Goal: Check status: Check status

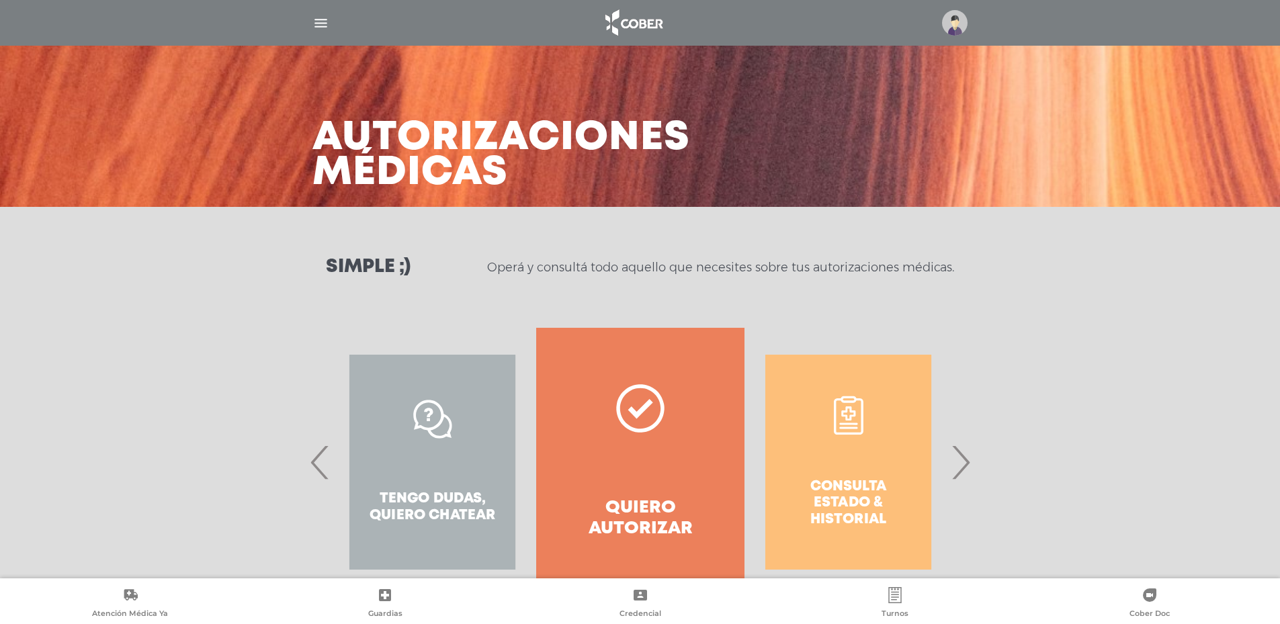
click at [862, 447] on div "Consulta estado & historial" at bounding box center [848, 462] width 208 height 269
click at [953, 466] on span "›" at bounding box center [960, 462] width 26 height 73
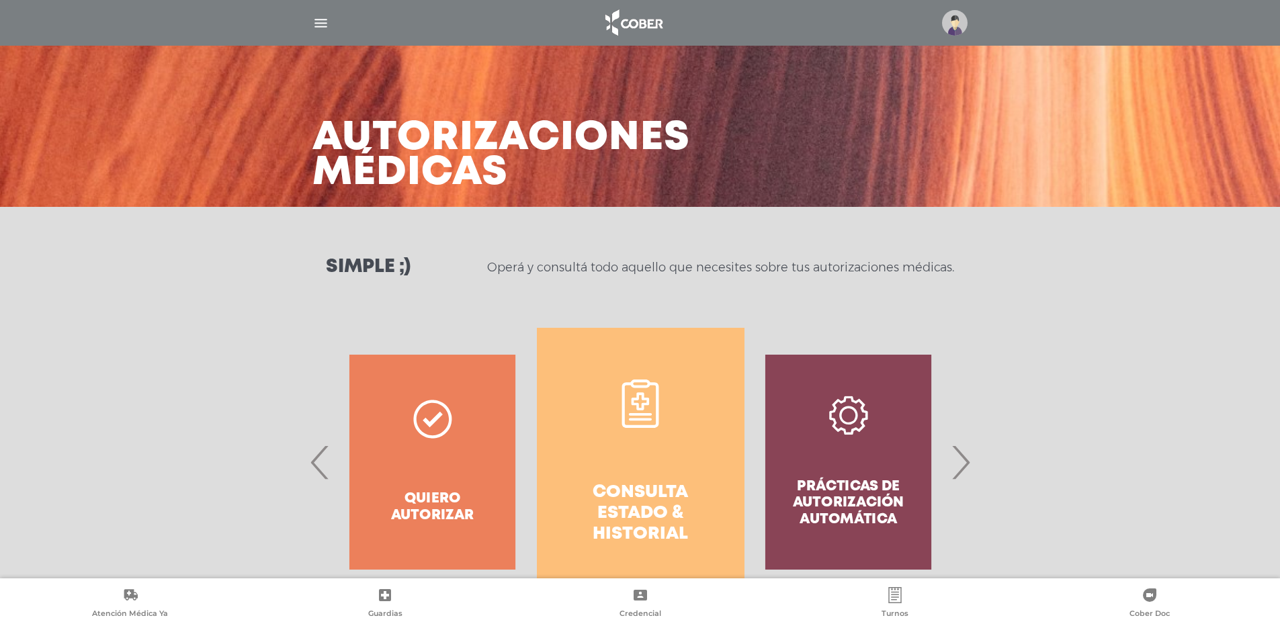
click at [633, 441] on link "Consulta estado & historial" at bounding box center [641, 462] width 208 height 269
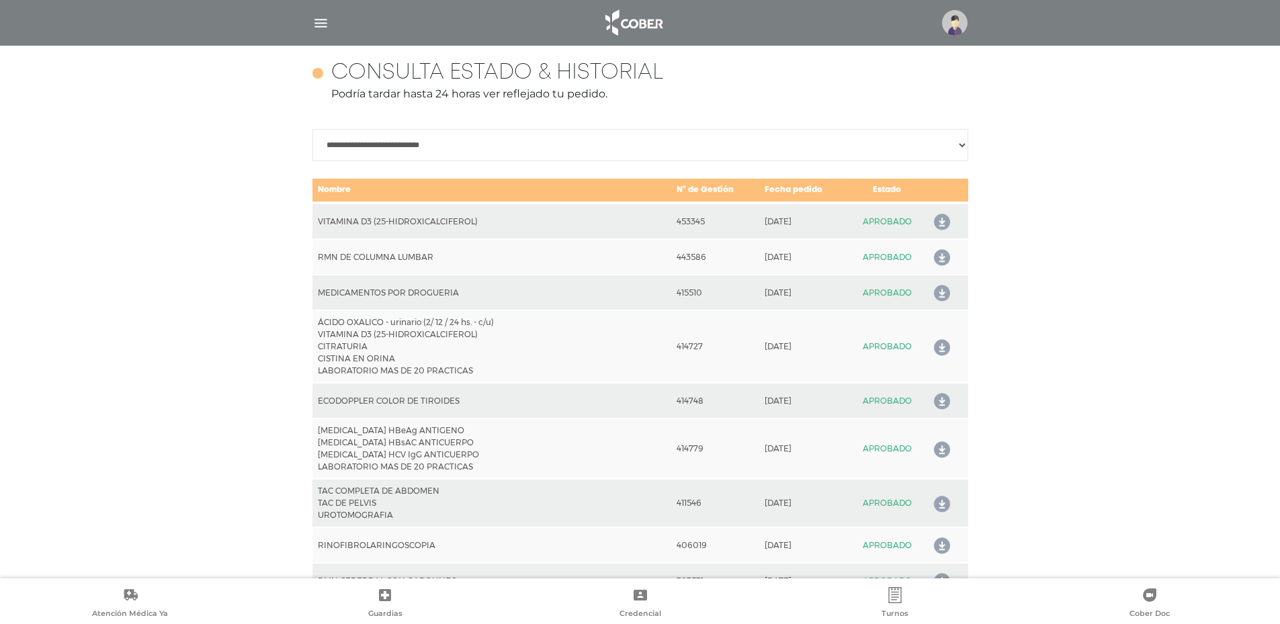
scroll to position [597, 0]
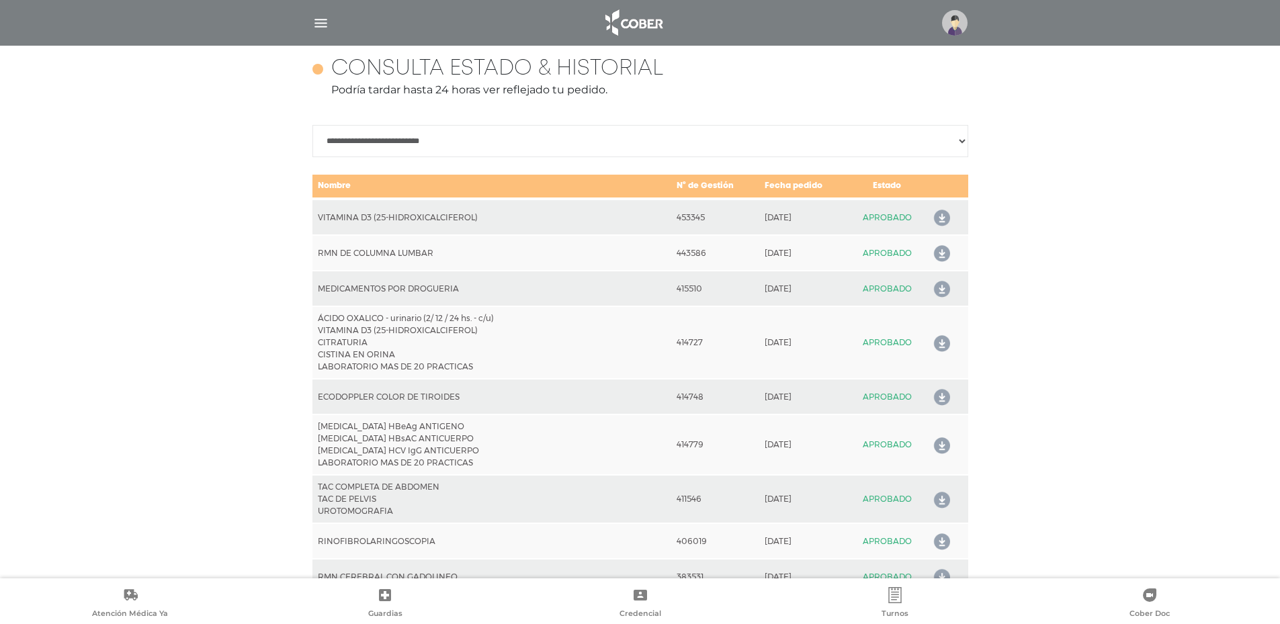
click at [943, 214] on icon at bounding box center [938, 218] width 21 height 21
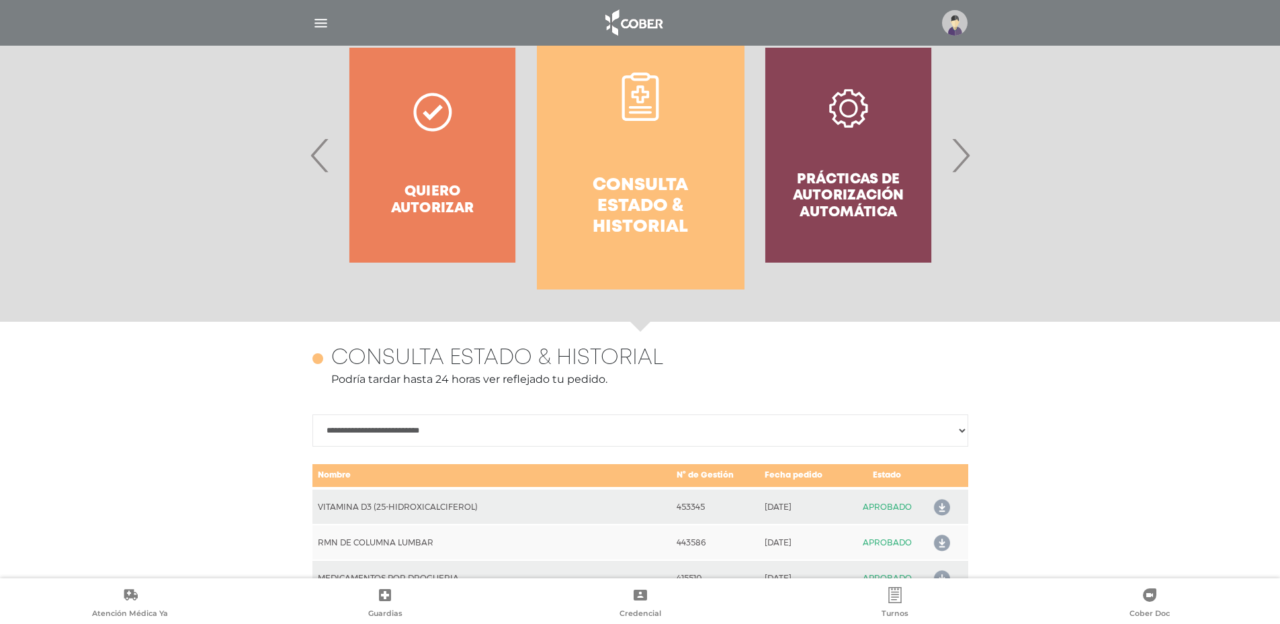
scroll to position [306, 0]
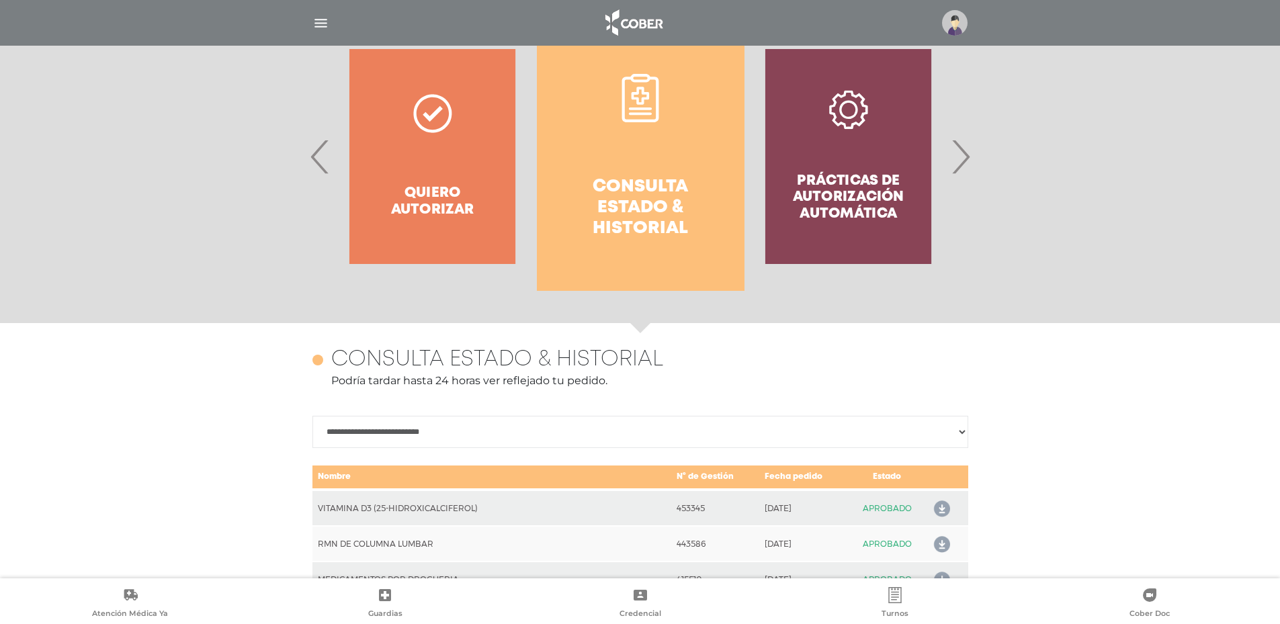
click at [313, 156] on span "‹" at bounding box center [320, 156] width 26 height 73
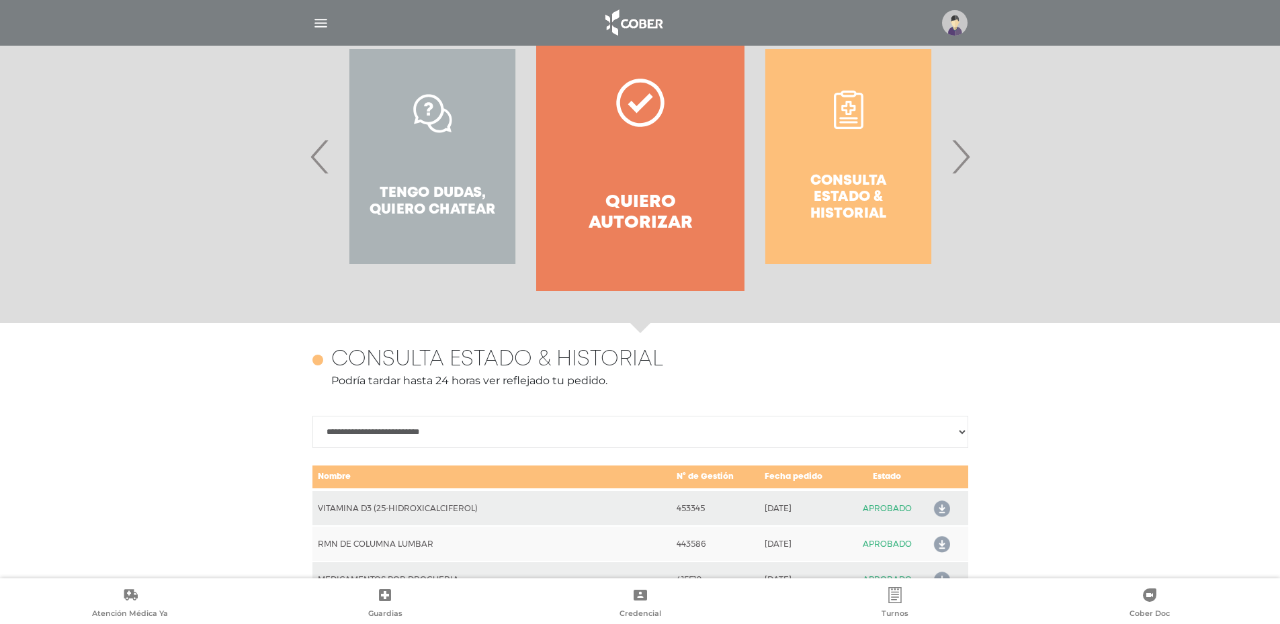
click at [320, 159] on span "‹" at bounding box center [320, 156] width 26 height 73
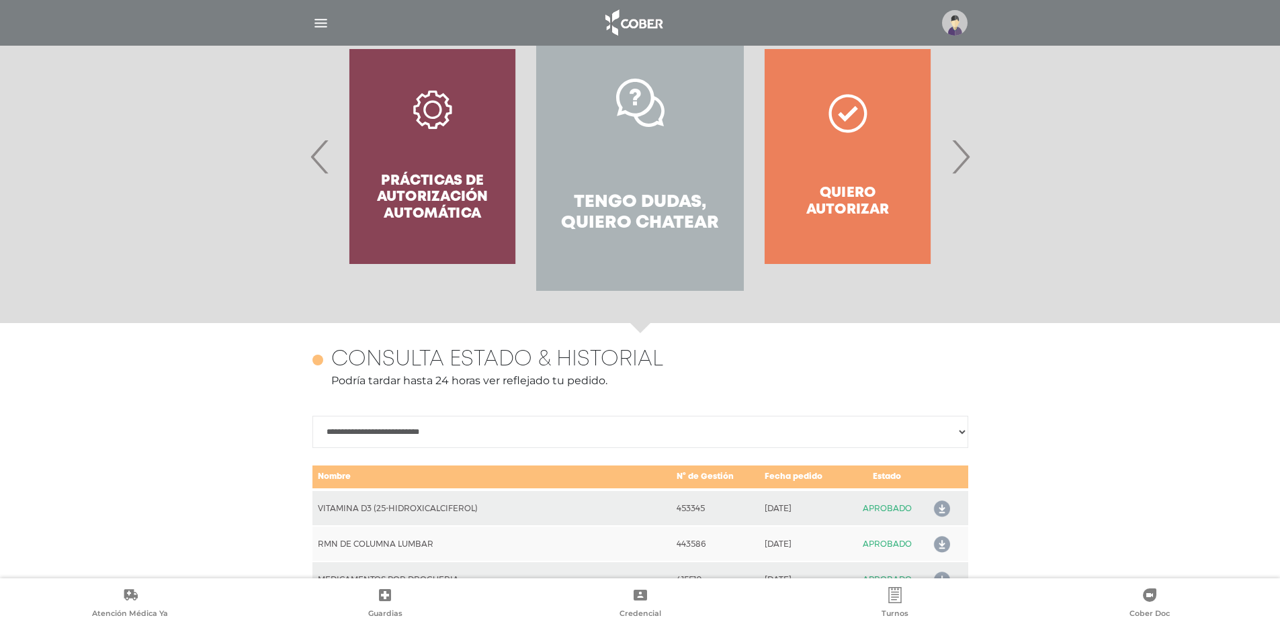
click at [439, 157] on div "Prácticas de autorización automática" at bounding box center [433, 156] width 208 height 269
click at [327, 165] on span "‹" at bounding box center [320, 156] width 26 height 73
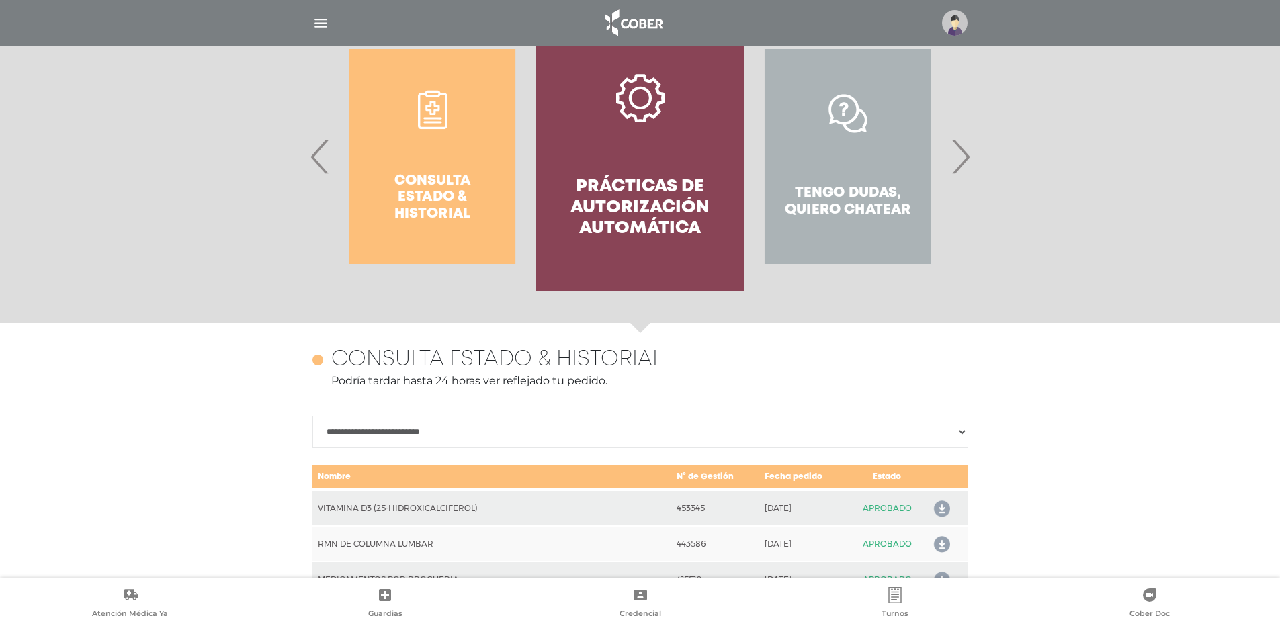
click at [589, 151] on link "Prácticas de autorización automática" at bounding box center [640, 156] width 208 height 269
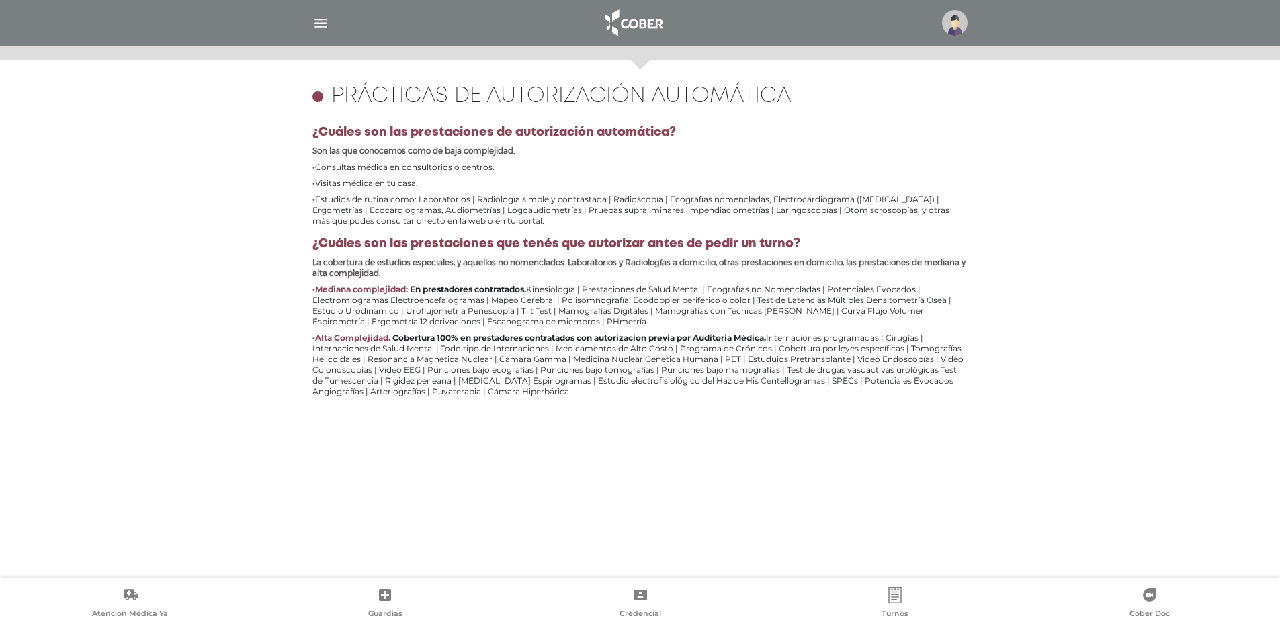
scroll to position [583, 0]
